Goal: Information Seeking & Learning: Check status

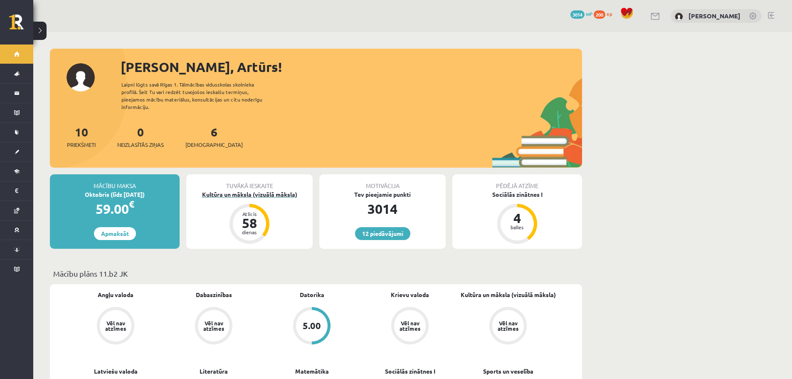
click at [256, 190] on div "Kultūra un māksla (vizuālā māksla)" at bounding box center [249, 194] width 126 height 9
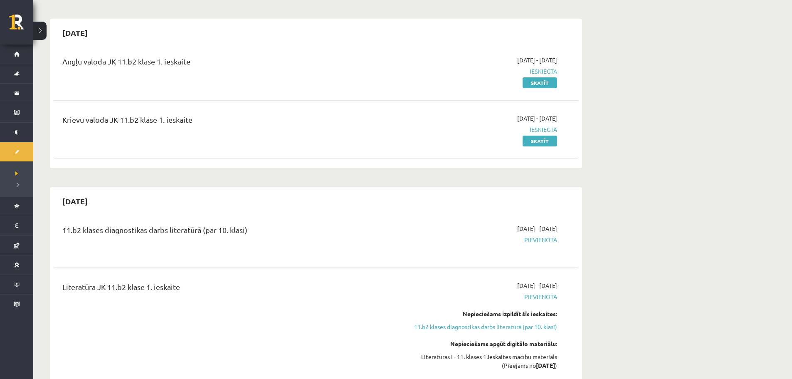
scroll to position [83, 0]
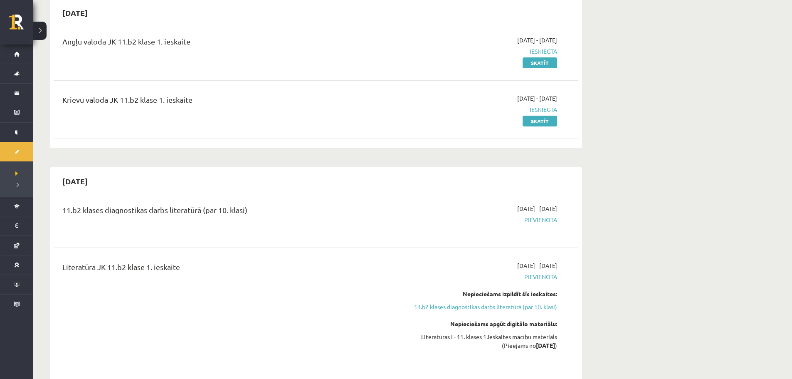
click at [91, 184] on h2 "2025-09-30" at bounding box center [75, 181] width 42 height 20
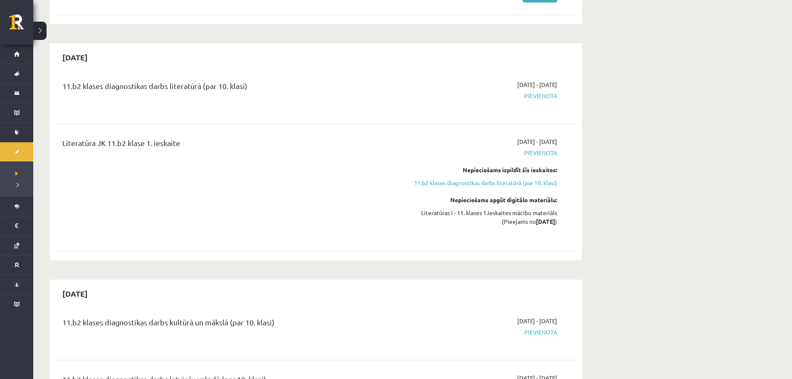
scroll to position [0, 0]
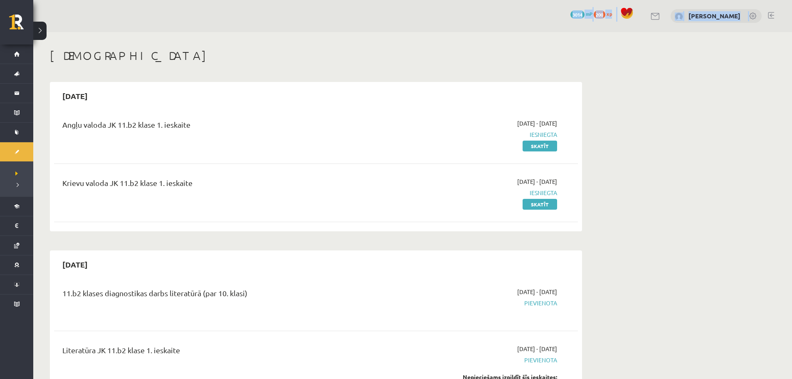
drag, startPoint x: 50, startPoint y: 55, endPoint x: 79, endPoint y: -50, distance: 109.0
click at [79, 0] on html "0 Dāvanas 3014 mP 200 xp Artūrs Masaļskis Sākums Aktuāli Kā mācīties eSKOLĀ Kon…" at bounding box center [396, 189] width 792 height 379
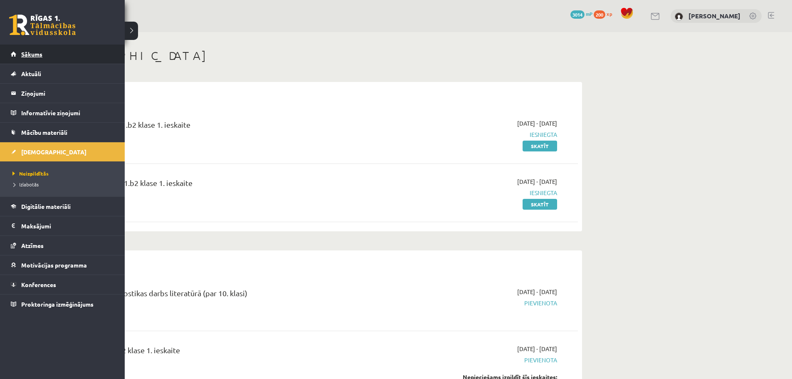
click at [24, 52] on span "Sākums" at bounding box center [31, 53] width 21 height 7
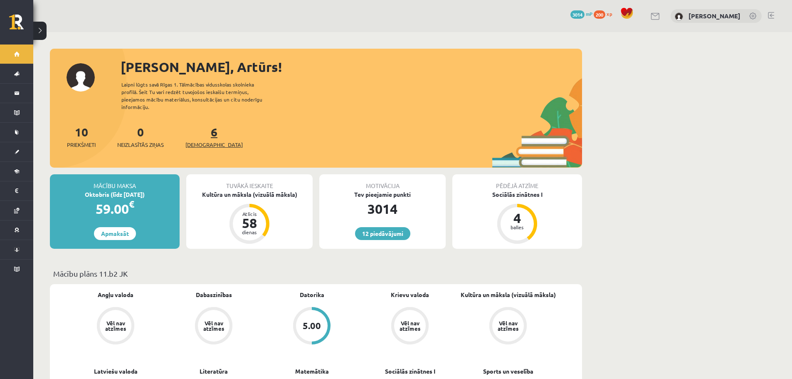
click at [204, 140] on span "[DEMOGRAPHIC_DATA]" at bounding box center [213, 144] width 57 height 8
